Goal: Information Seeking & Learning: Find specific fact

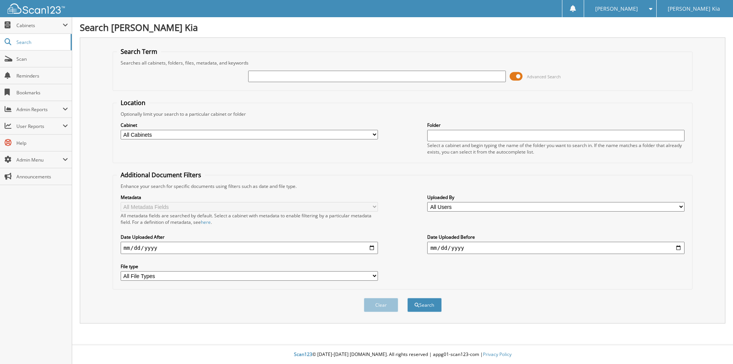
click at [343, 76] on input "text" at bounding box center [376, 76] width 257 height 11
type input "202939"
click at [407, 298] on button "Search" at bounding box center [424, 305] width 34 height 14
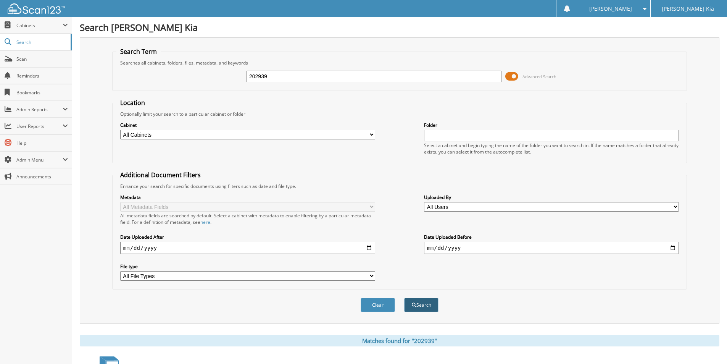
click at [428, 305] on button "Search" at bounding box center [421, 305] width 34 height 14
